Goal: Information Seeking & Learning: Learn about a topic

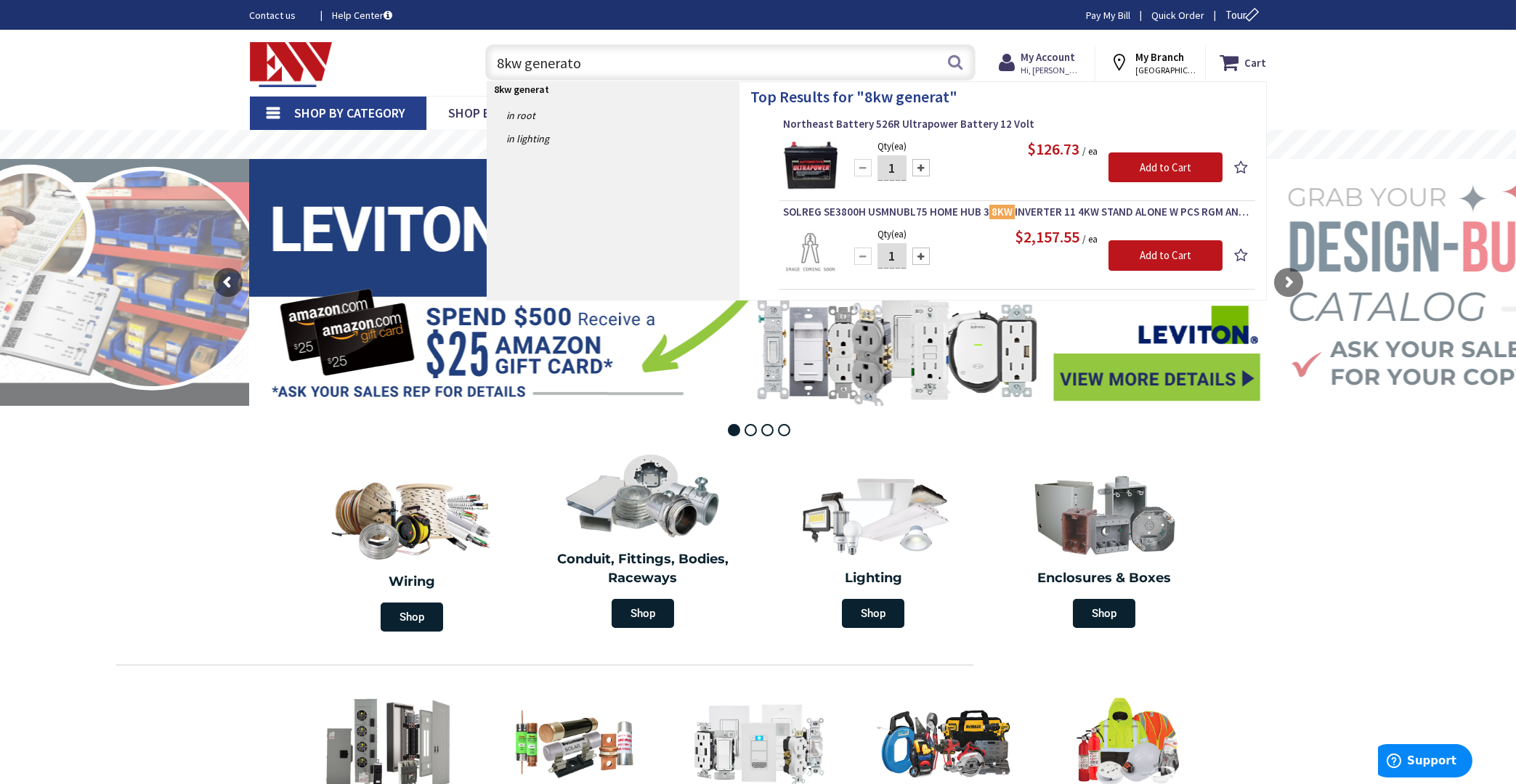
type input "8kw generator"
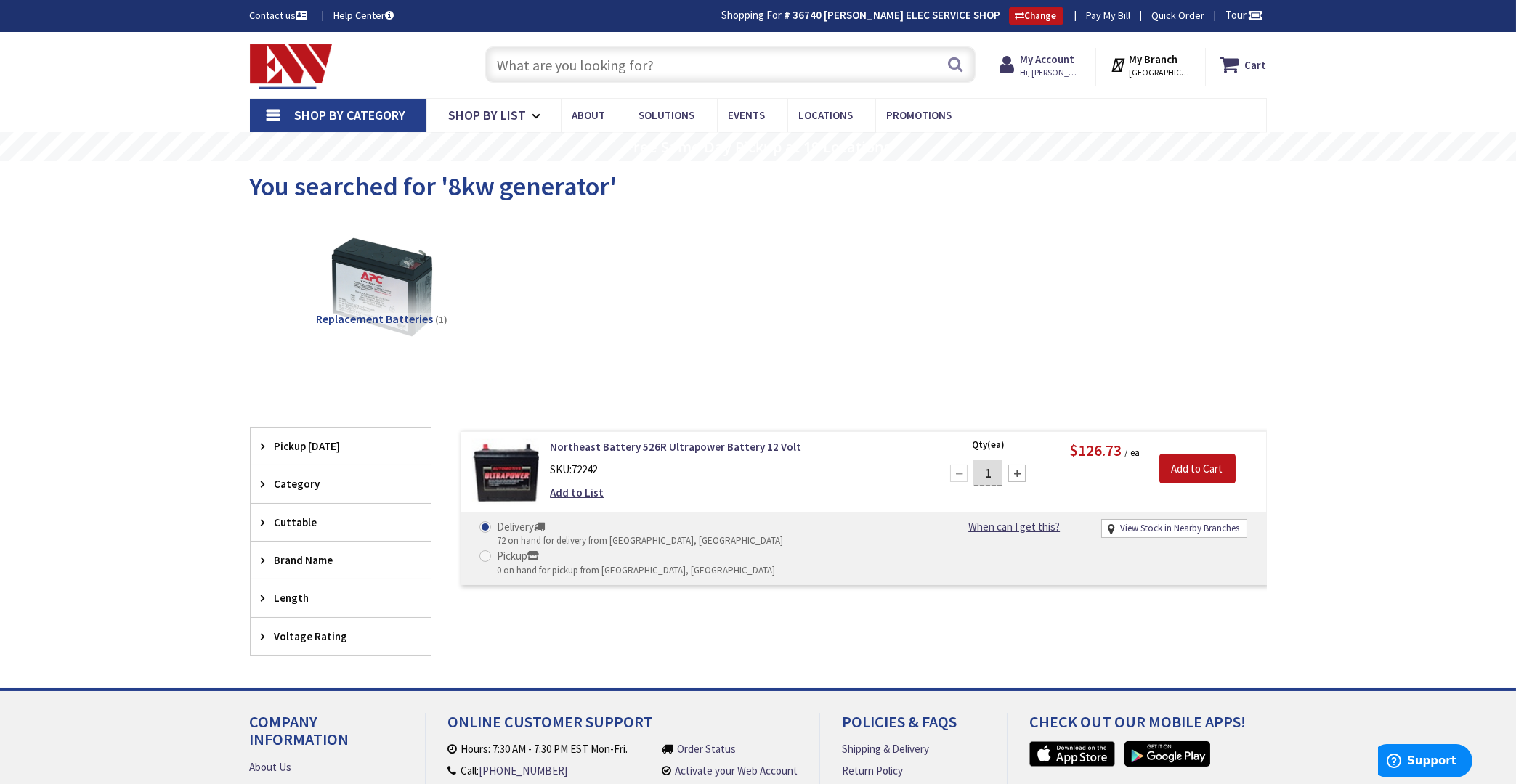
click at [606, 63] on input "text" at bounding box center [730, 64] width 490 height 36
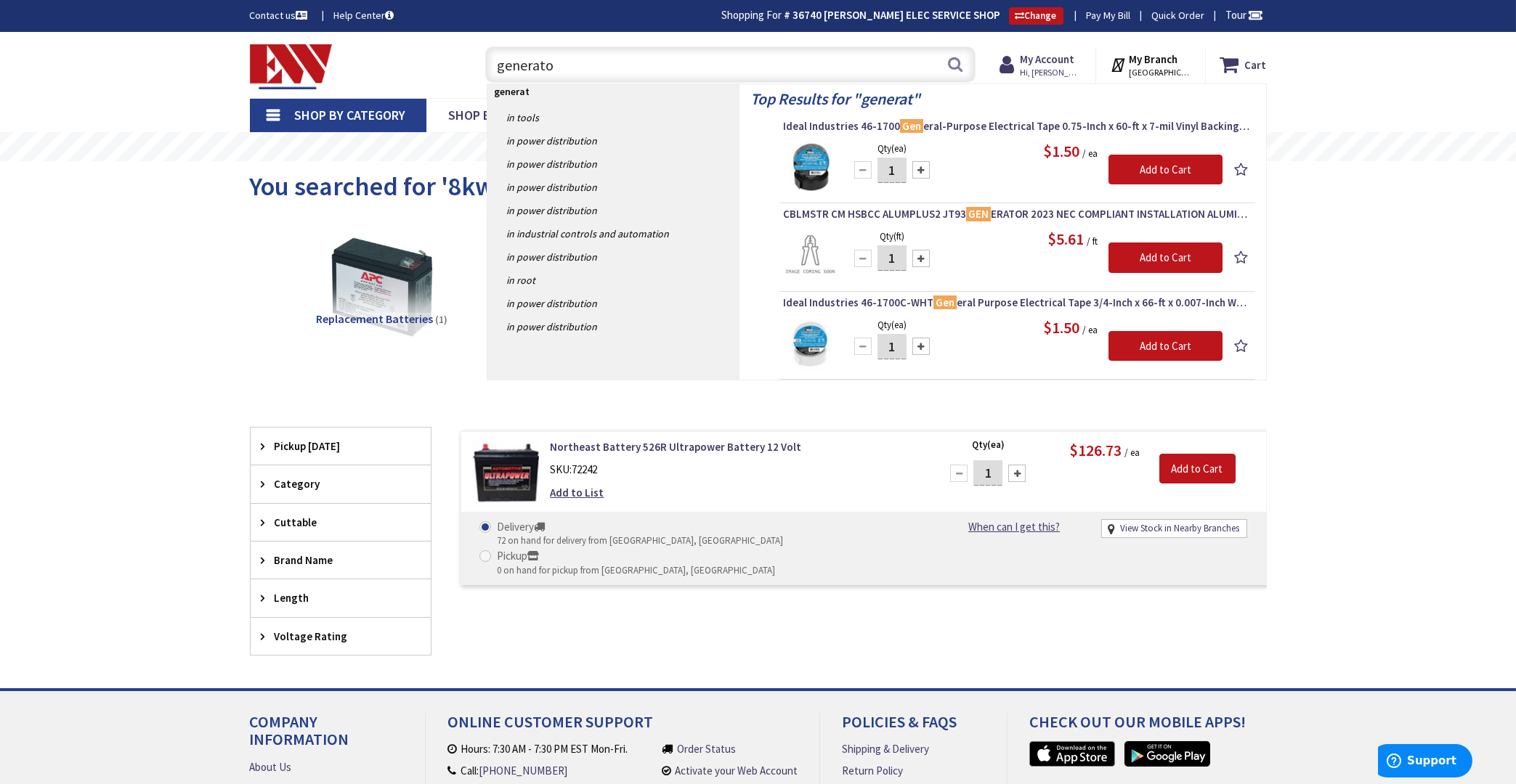
type input "generator"
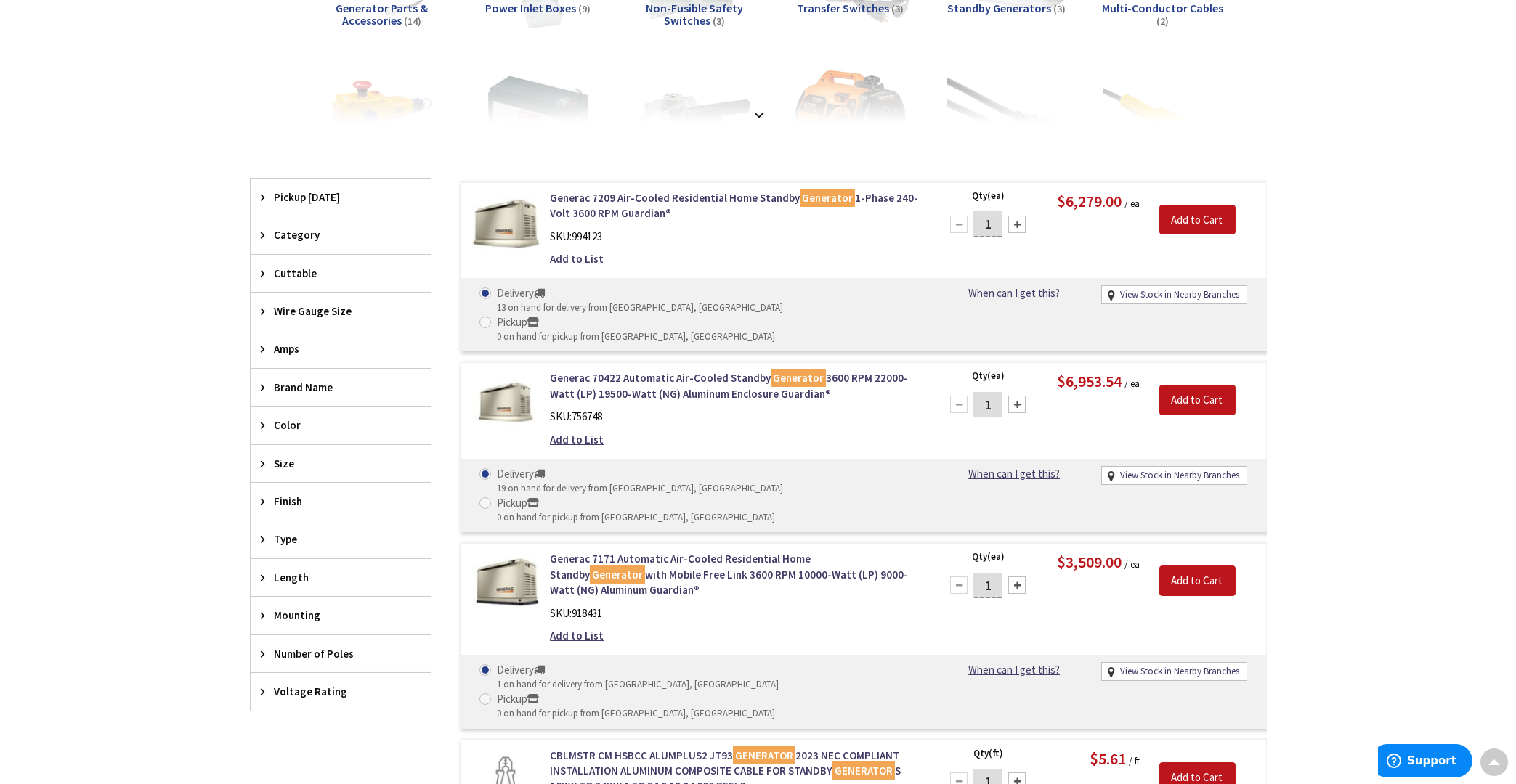
click at [492, 226] on img at bounding box center [505, 224] width 68 height 68
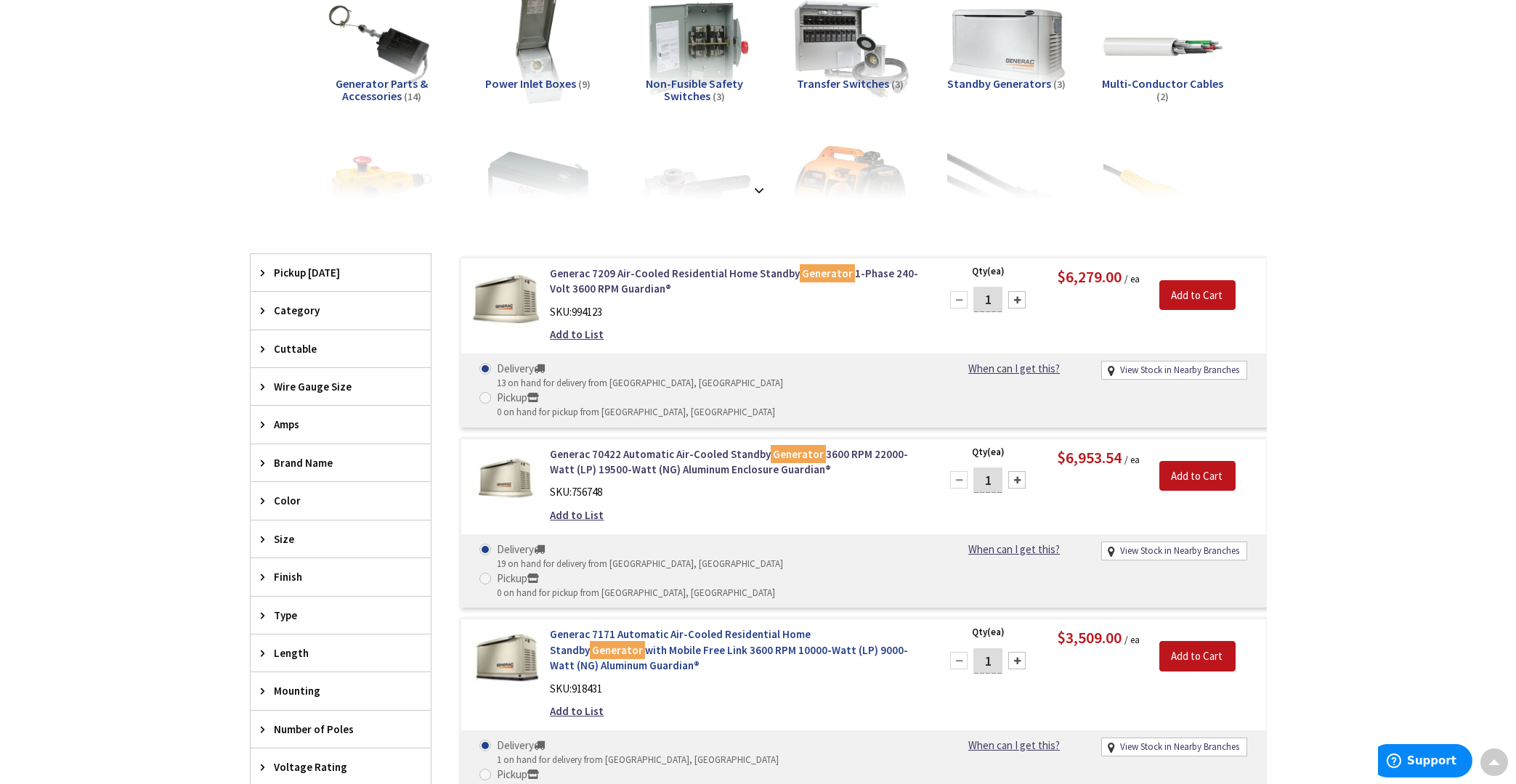
scroll to position [235, 0]
click at [633, 627] on link "Generac 7171 Automatic Air-Cooled Residential Home Standby Generator with Mobil…" at bounding box center [734, 650] width 370 height 47
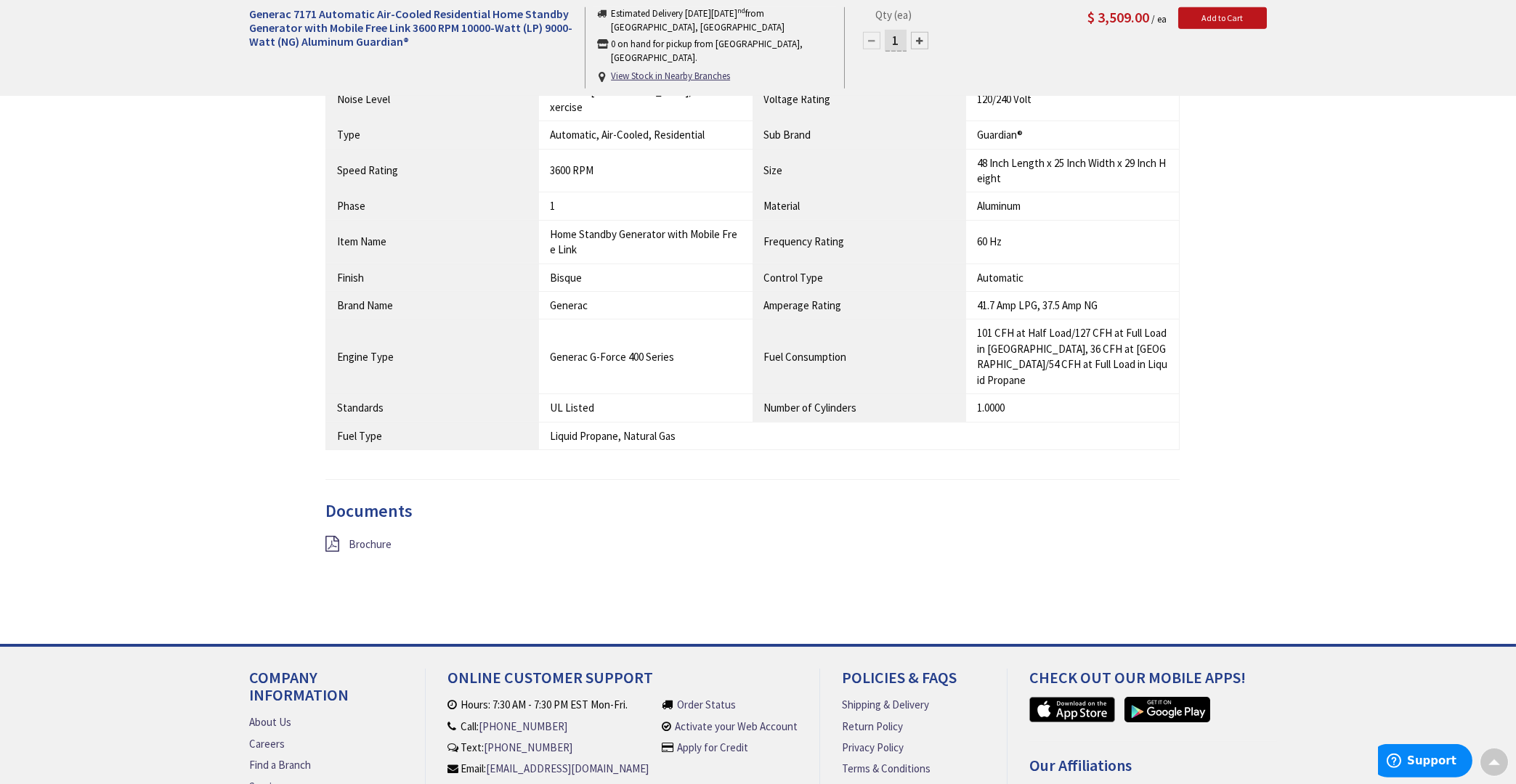
scroll to position [1012, 0]
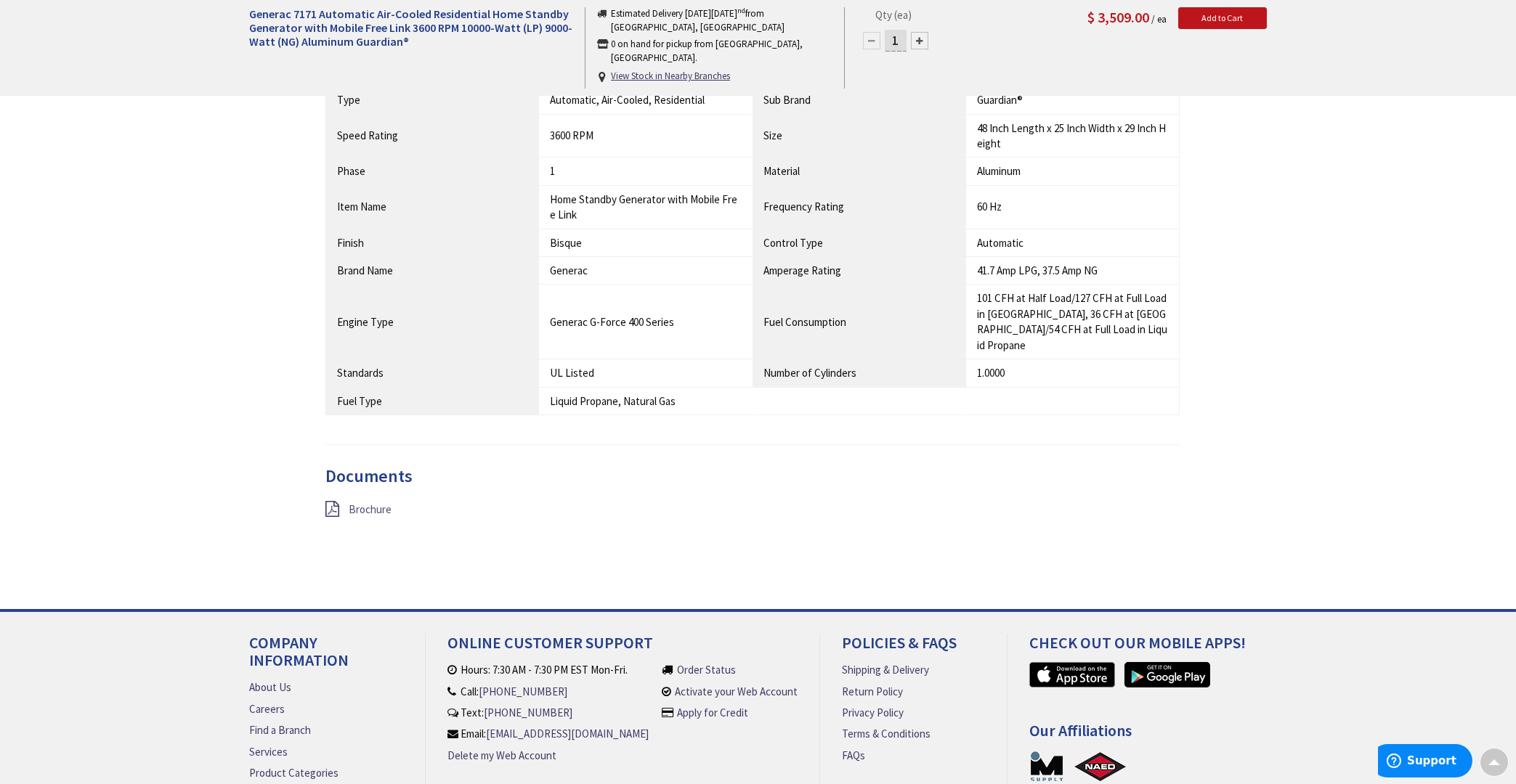
click at [374, 503] on span "Brochure" at bounding box center [369, 509] width 43 height 14
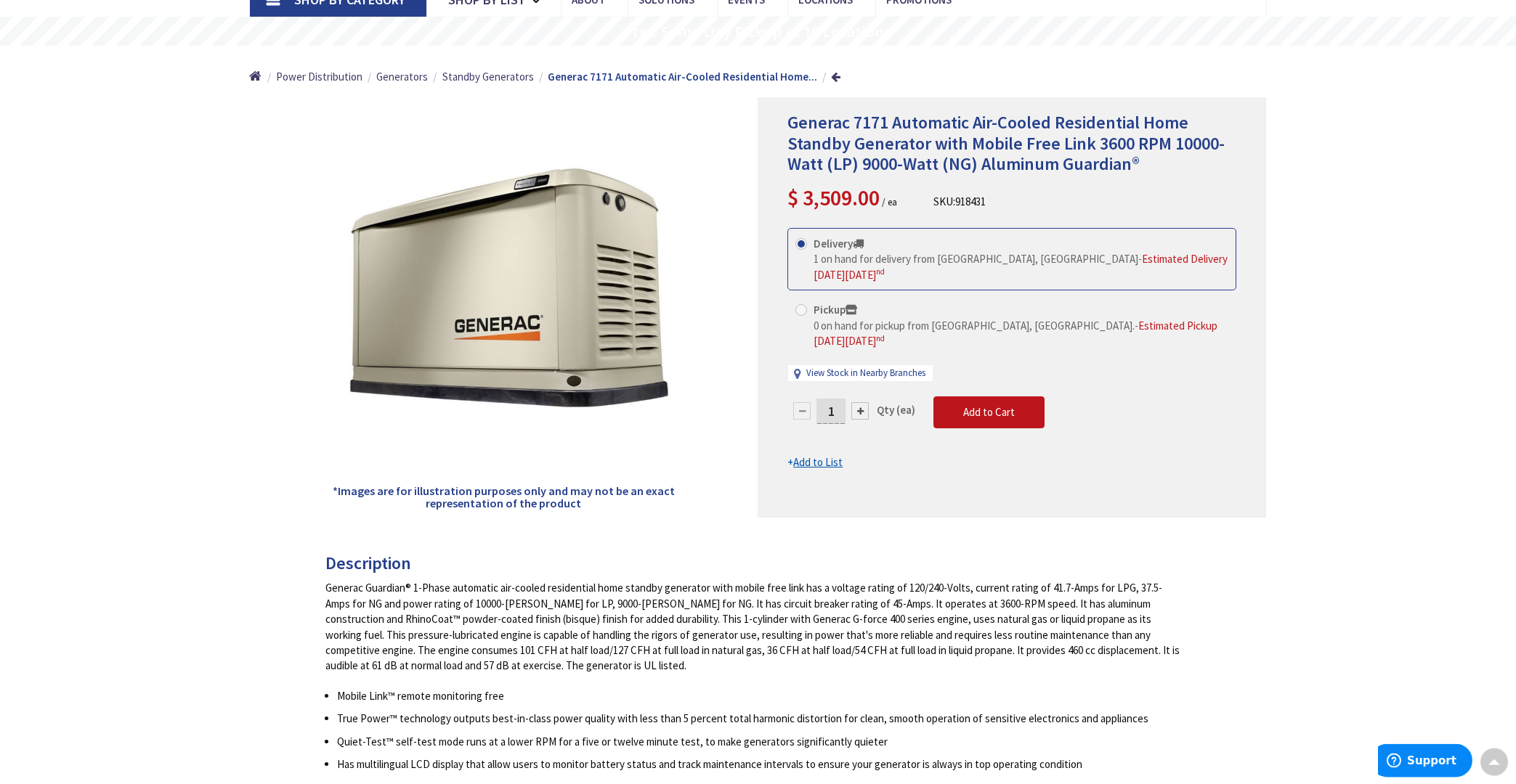
scroll to position [0, 0]
